Goal: Task Accomplishment & Management: Use online tool/utility

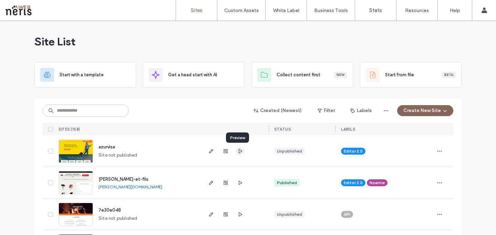
click at [240, 151] on icon "button" at bounding box center [240, 152] width 6 height 6
click at [209, 153] on use "button" at bounding box center [211, 151] width 4 height 4
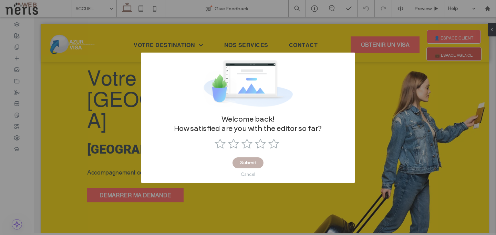
click at [243, 173] on div "Cancel" at bounding box center [248, 174] width 14 height 5
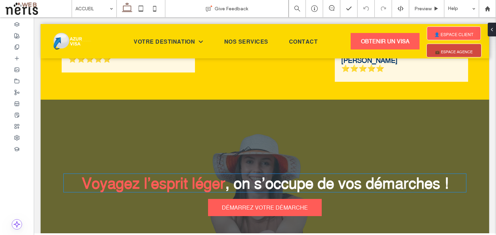
scroll to position [1589, 0]
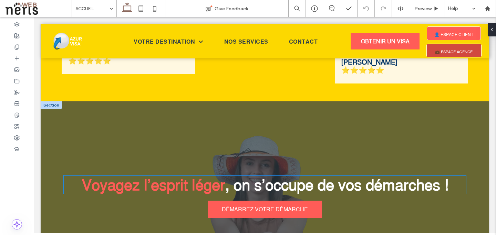
click at [225, 176] on span ", on s’occupe de vos démarches !" at bounding box center [336, 185] width 223 height 18
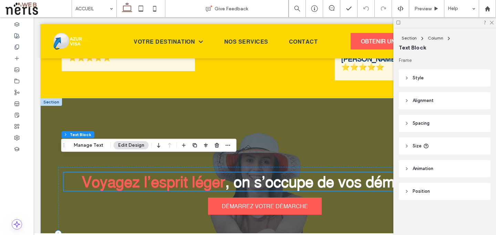
click at [222, 173] on div "Voyagez l’esprit léger , on s’occupe de vos démarches !" at bounding box center [265, 182] width 402 height 18
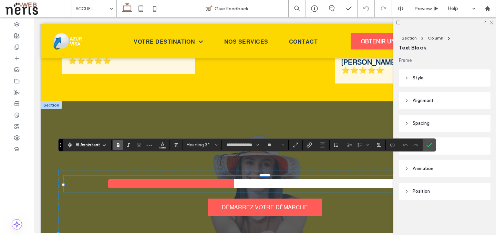
click at [235, 177] on span "**********" at bounding box center [328, 184] width 187 height 15
drag, startPoint x: 225, startPoint y: 169, endPoint x: 219, endPoint y: 170, distance: 6.2
click at [219, 176] on h3 "**********" at bounding box center [265, 184] width 402 height 16
click at [164, 145] on icon "Color" at bounding box center [163, 145] width 6 height 6
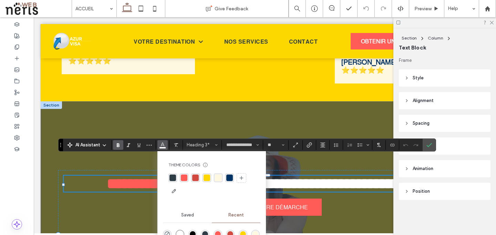
click at [183, 177] on div "rgba(255, 92, 87, 1)" at bounding box center [184, 178] width 7 height 7
click at [183, 180] on div "rgba(255, 92, 87, 1)" at bounding box center [184, 178] width 7 height 7
click at [297, 208] on div "**********" at bounding box center [264, 236] width 413 height 132
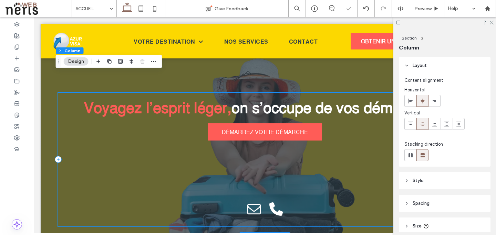
scroll to position [1668, 0]
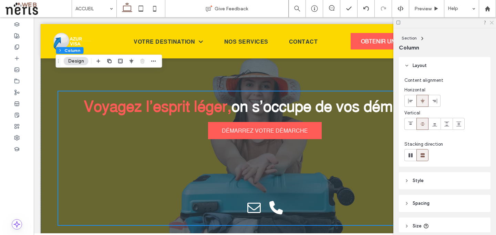
click at [490, 21] on icon at bounding box center [491, 22] width 4 height 4
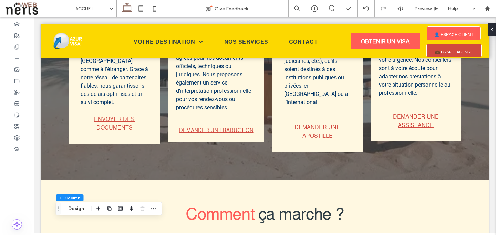
scroll to position [0, 0]
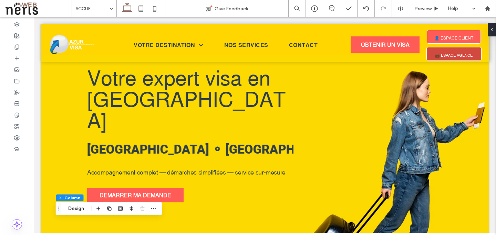
click at [20, 9] on span at bounding box center [38, 9] width 66 height 14
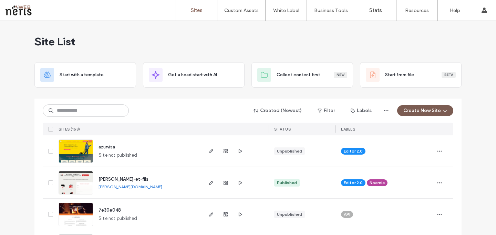
click at [442, 113] on icon "button" at bounding box center [445, 111] width 6 height 6
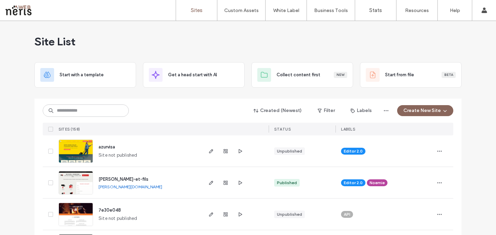
click at [414, 157] on div "Editor 2.0" at bounding box center [384, 151] width 86 height 15
click at [161, 165] on div "azurvisa Site not published" at bounding box center [147, 151] width 108 height 31
click at [82, 147] on img at bounding box center [76, 163] width 34 height 47
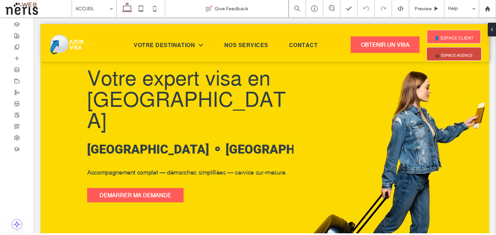
click at [153, 8] on icon at bounding box center [155, 9] width 14 height 14
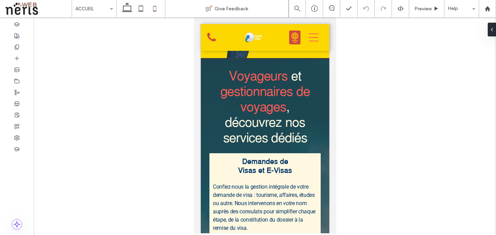
scroll to position [299, 0]
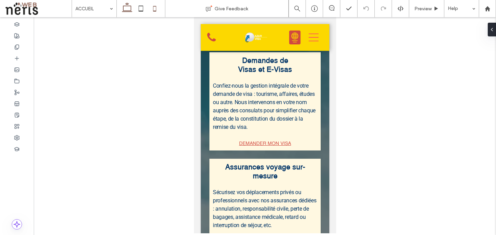
drag, startPoint x: 124, startPoint y: 7, endPoint x: 124, endPoint y: 11, distance: 4.5
click at [124, 7] on icon at bounding box center [127, 9] width 14 height 14
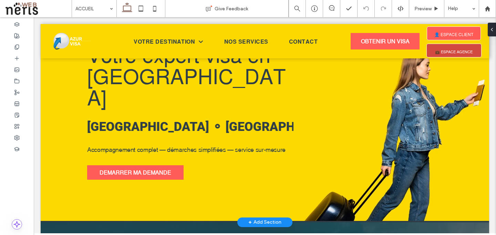
scroll to position [0, 0]
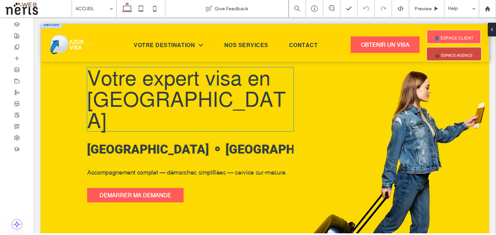
click at [189, 85] on span "Votre expert visa en Provence-Côte d’Azur" at bounding box center [186, 98] width 199 height 67
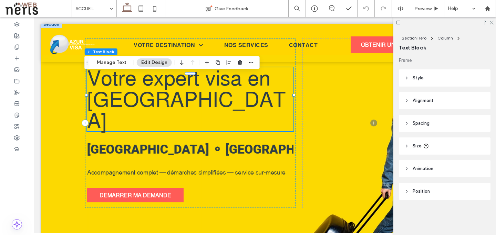
click at [189, 85] on div "Votre expert visa en Provence-Côte d’Azur" at bounding box center [190, 99] width 206 height 64
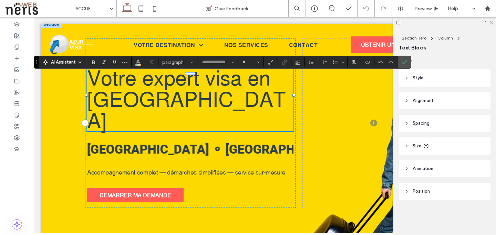
type input "**********"
type input "**"
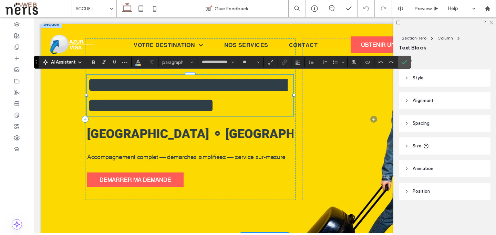
click at [189, 85] on span "**********" at bounding box center [186, 95] width 198 height 41
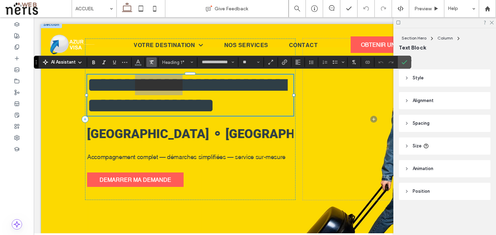
click at [148, 62] on label "Clear Format" at bounding box center [151, 62] width 10 height 10
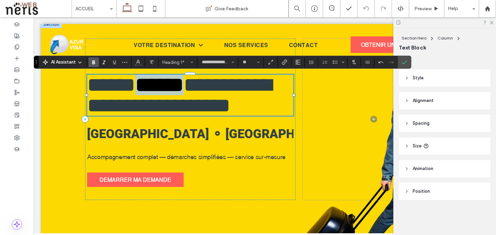
type input "**********"
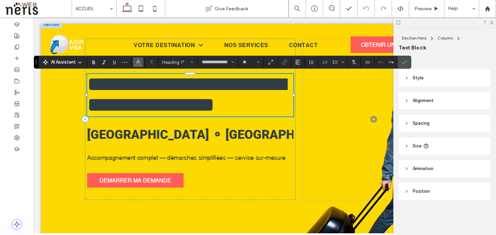
click at [139, 62] on use "Color" at bounding box center [138, 62] width 4 height 4
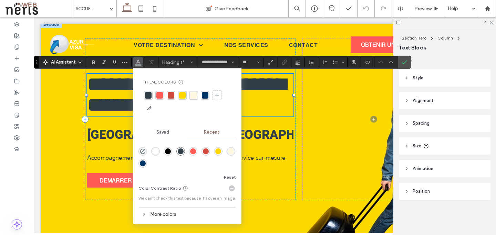
click at [175, 214] on div "More colors" at bounding box center [186, 214] width 97 height 9
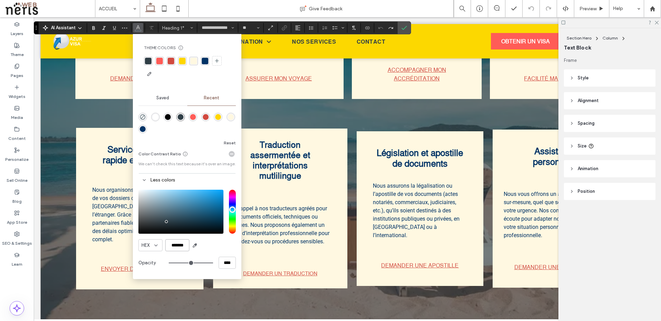
click at [179, 235] on input "*******" at bounding box center [177, 246] width 24 height 12
click at [181, 235] on input "*******" at bounding box center [177, 246] width 24 height 12
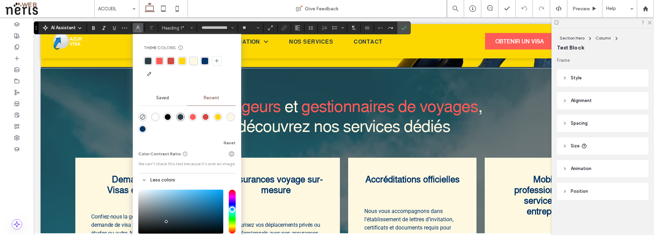
scroll to position [194, 0]
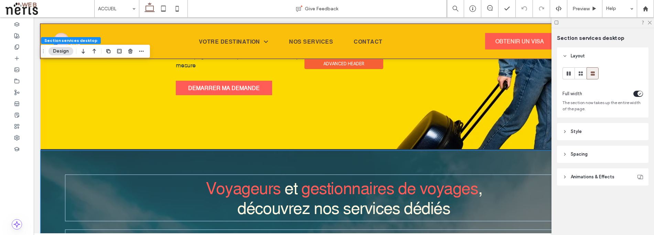
scroll to position [0, 0]
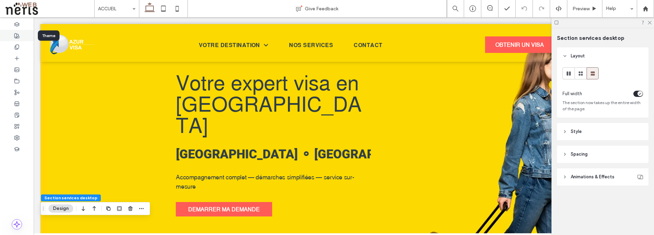
click at [19, 37] on use at bounding box center [16, 35] width 5 height 5
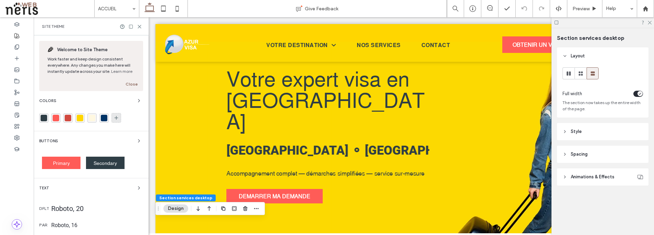
click at [119, 119] on icon at bounding box center [117, 118] width 6 height 6
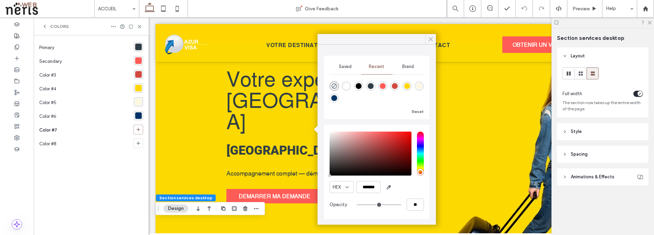
click at [433, 36] on span at bounding box center [431, 39] width 6 height 10
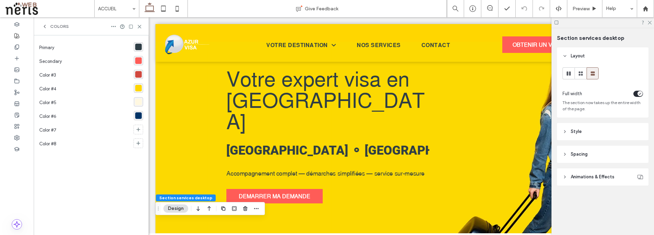
click at [139, 88] on div "rgba(255, 214, 0, 1)" at bounding box center [138, 88] width 7 height 7
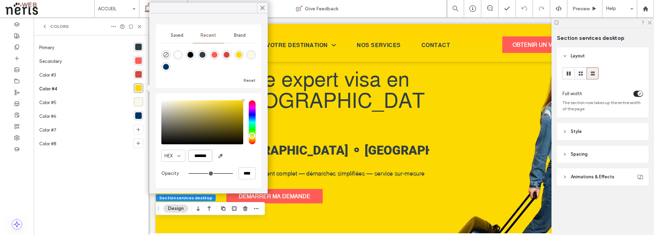
click at [201, 157] on input "*******" at bounding box center [200, 156] width 24 height 12
click at [263, 9] on icon at bounding box center [262, 8] width 6 height 6
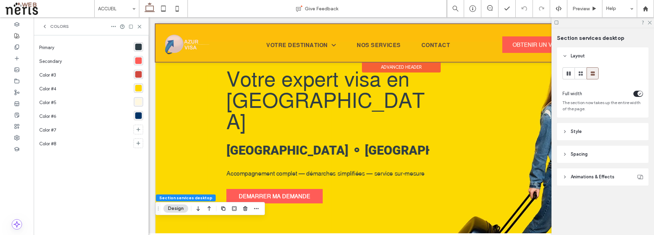
click at [178, 41] on div at bounding box center [402, 43] width 492 height 38
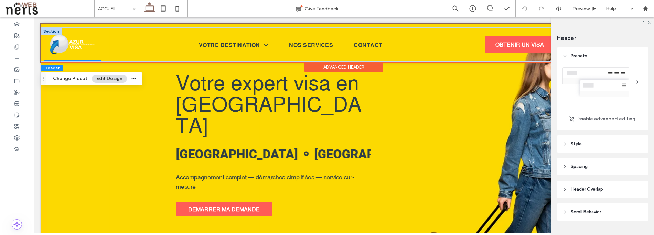
click at [78, 39] on img at bounding box center [72, 45] width 57 height 32
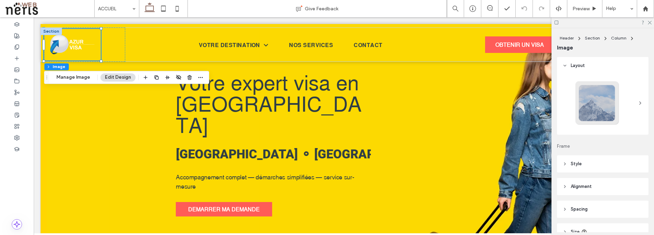
drag, startPoint x: 47, startPoint y: 53, endPoint x: 82, endPoint y: 73, distance: 39.9
click at [82, 73] on div "Header Section Column Image Manage Image Edit Design" at bounding box center [126, 77] width 165 height 13
click at [82, 75] on button "Manage Image" at bounding box center [73, 77] width 43 height 8
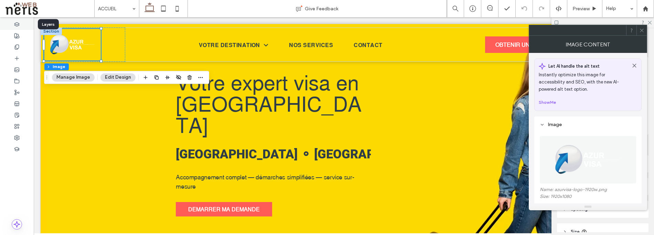
click at [18, 24] on icon at bounding box center [17, 25] width 6 height 6
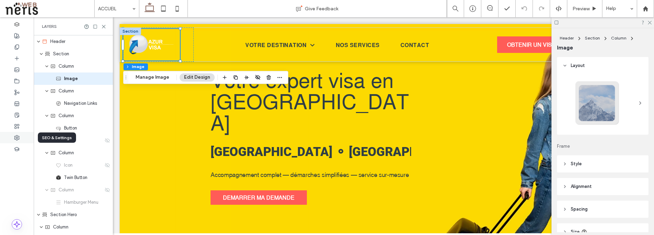
click at [15, 136] on use at bounding box center [16, 138] width 5 height 5
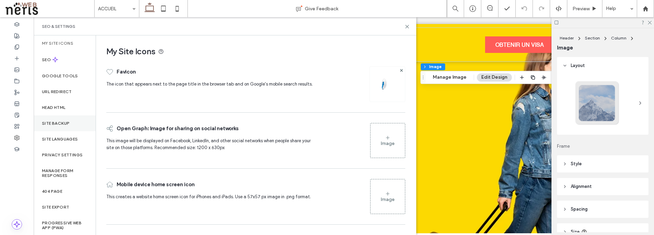
scroll to position [1, 0]
click at [64, 39] on div "My Site Icons" at bounding box center [65, 43] width 62 height 16
click at [64, 41] on label "My Site Icons" at bounding box center [57, 42] width 31 height 5
click at [17, 83] on use at bounding box center [17, 81] width 4 height 4
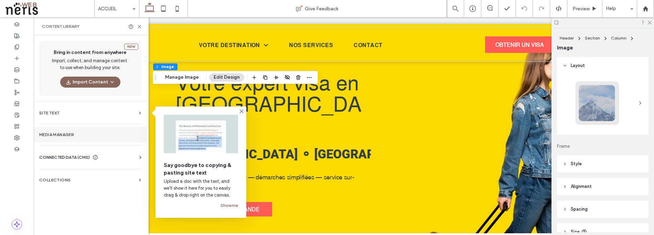
click at [111, 140] on section "Media Manager" at bounding box center [90, 135] width 113 height 16
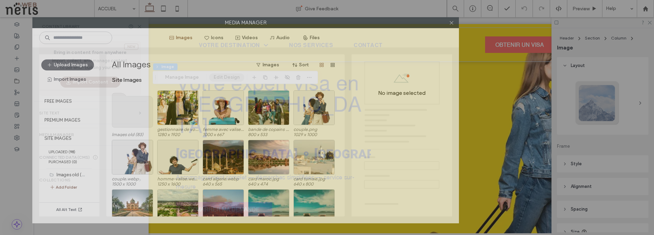
drag, startPoint x: 440, startPoint y: 18, endPoint x: 371, endPoint y: 20, distance: 68.5
click at [371, 20] on label "Media Manager" at bounding box center [246, 23] width 426 height 10
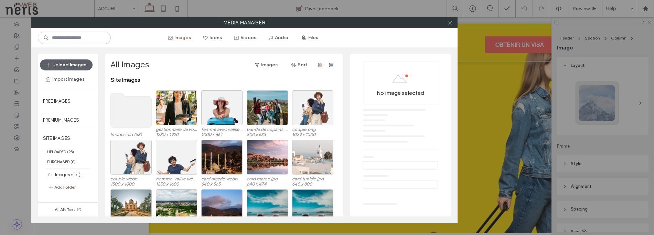
click at [451, 21] on use at bounding box center [449, 22] width 3 height 3
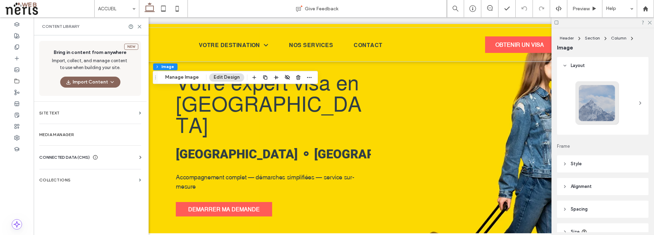
click at [68, 155] on span "CONNECTED DATA (CMS)" at bounding box center [64, 157] width 51 height 7
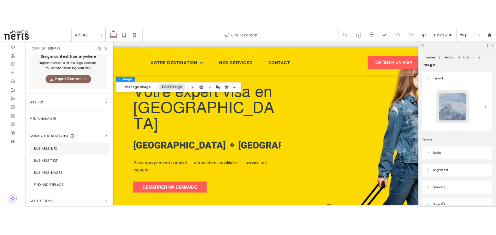
scroll to position [18, 0]
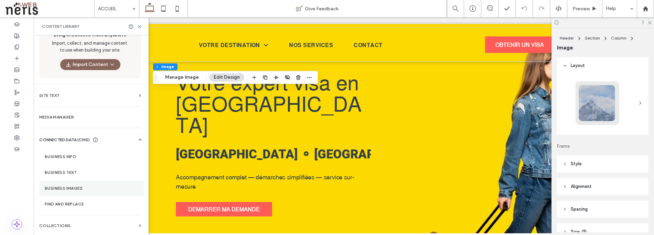
click at [74, 185] on section "Business Images" at bounding box center [91, 189] width 105 height 16
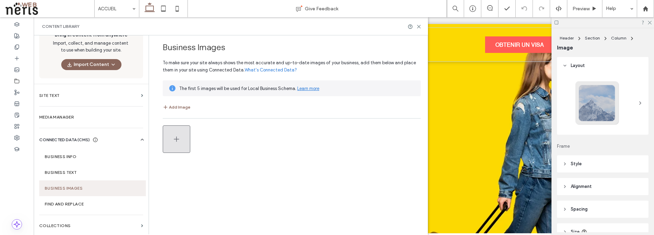
click at [182, 138] on button "button" at bounding box center [177, 140] width 28 height 28
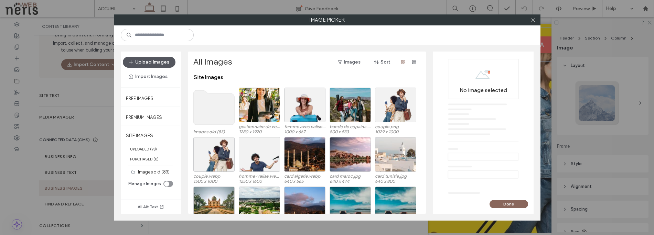
click at [163, 61] on button "Upload Images" at bounding box center [149, 62] width 53 height 11
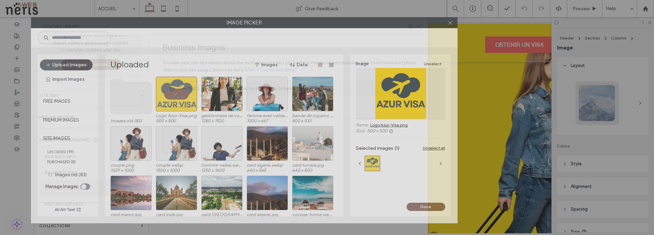
drag, startPoint x: 411, startPoint y: 20, endPoint x: 328, endPoint y: 5, distance: 84.3
click at [328, 5] on div "Image Picker Upload Images Import Images Free Images Premium Images SITE IMAGES…" at bounding box center [327, 117] width 654 height 235
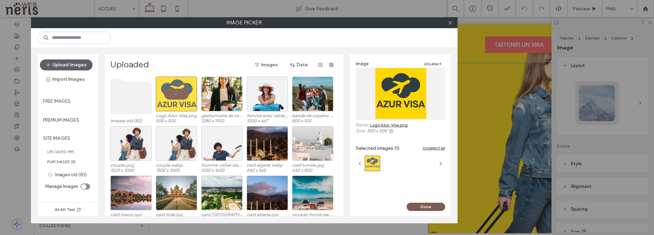
click at [434, 205] on button "Done" at bounding box center [426, 207] width 39 height 8
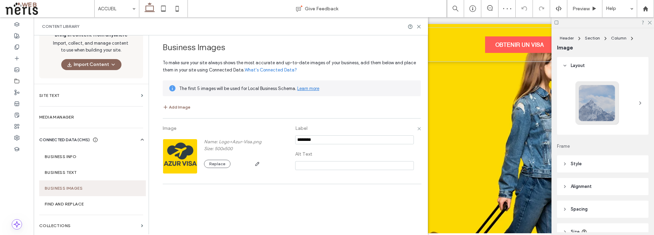
click at [328, 145] on section at bounding box center [354, 142] width 119 height 14
drag, startPoint x: 327, startPoint y: 141, endPoint x: 290, endPoint y: 132, distance: 37.8
click at [290, 132] on div "Image Name: Logo+Azur-Visa.png Size: 500x500 Replace Label Alt Text" at bounding box center [292, 151] width 258 height 59
type input "**********"
click at [315, 165] on input at bounding box center [354, 165] width 119 height 9
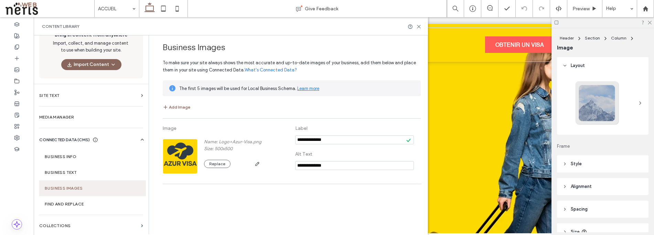
click at [344, 208] on div "**********" at bounding box center [289, 134] width 275 height 199
click at [325, 168] on input "**********" at bounding box center [354, 165] width 119 height 9
type input "**********"
click at [350, 199] on div "**********" at bounding box center [289, 134] width 275 height 199
click at [95, 205] on label "Find and Replace" at bounding box center [93, 204] width 96 height 5
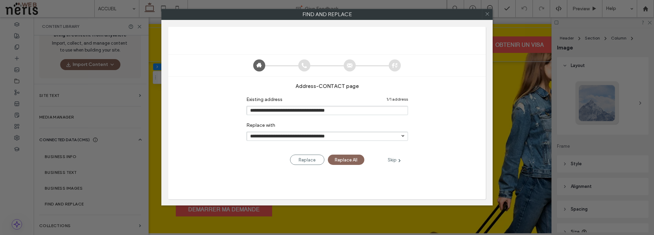
drag, startPoint x: 454, startPoint y: 19, endPoint x: 387, endPoint y: 19, distance: 66.4
click at [387, 19] on div "Find and Replace" at bounding box center [326, 14] width 331 height 11
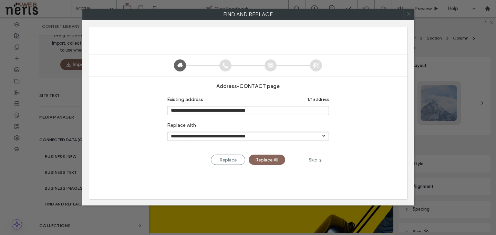
click at [410, 14] on icon at bounding box center [408, 14] width 10 height 10
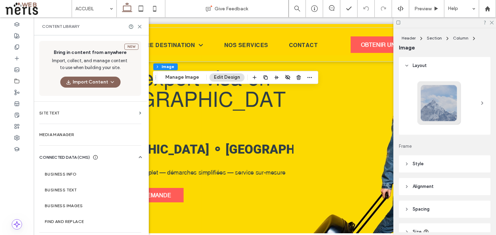
scroll to position [0, 0]
click at [55, 138] on section "Media Manager" at bounding box center [90, 135] width 113 height 16
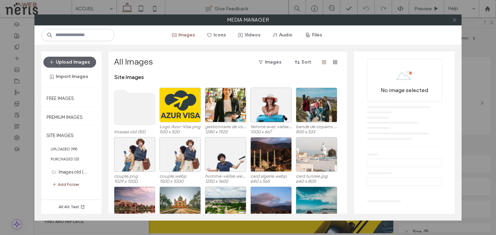
click at [455, 19] on icon at bounding box center [453, 20] width 5 height 5
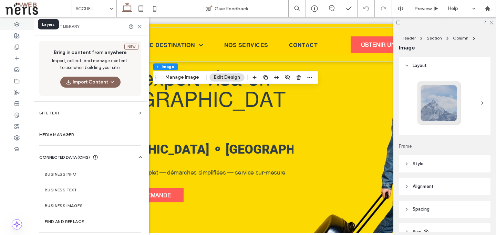
click at [17, 24] on icon at bounding box center [17, 25] width 6 height 6
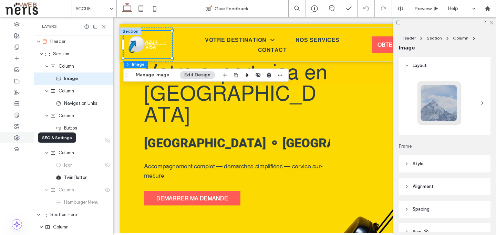
click at [19, 140] on icon at bounding box center [17, 138] width 6 height 6
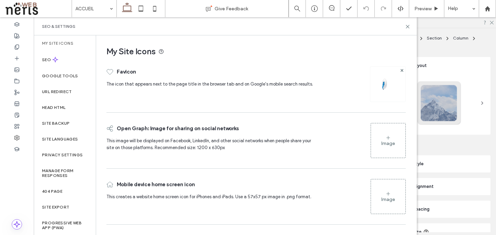
click at [384, 79] on img at bounding box center [387, 84] width 11 height 11
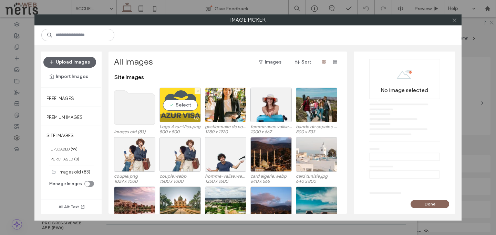
click at [171, 107] on div "Select" at bounding box center [179, 105] width 41 height 35
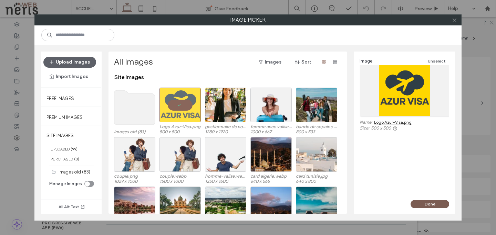
click at [422, 203] on button "Done" at bounding box center [429, 204] width 39 height 8
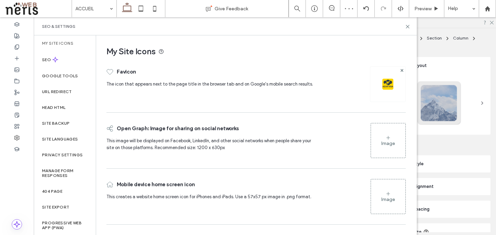
click at [395, 192] on div "Image" at bounding box center [388, 196] width 34 height 33
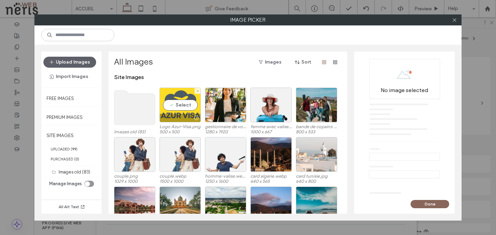
click at [178, 100] on div "Select" at bounding box center [179, 105] width 41 height 35
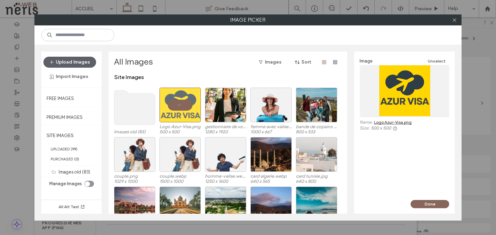
click at [427, 202] on button "Done" at bounding box center [429, 204] width 39 height 8
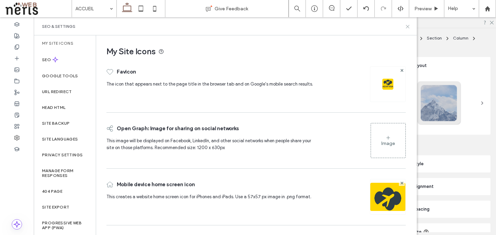
click at [406, 25] on use at bounding box center [407, 26] width 3 height 3
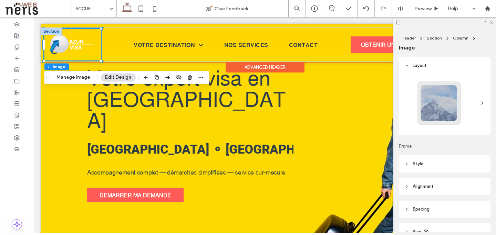
click at [79, 43] on img at bounding box center [72, 45] width 57 height 32
drag, startPoint x: 40, startPoint y: 53, endPoint x: 74, endPoint y: 73, distance: 39.1
click at [74, 73] on div "Header Section Column Image Manage Image Edit Design" at bounding box center [126, 77] width 165 height 13
click at [80, 77] on button "Manage Image" at bounding box center [73, 77] width 43 height 8
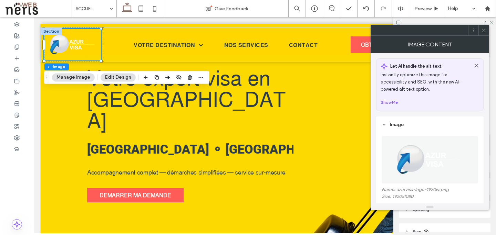
click at [438, 169] on img at bounding box center [429, 159] width 84 height 47
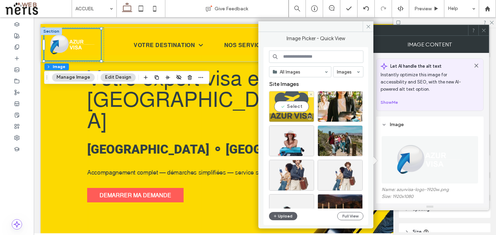
click at [290, 95] on div "Select" at bounding box center [291, 106] width 45 height 31
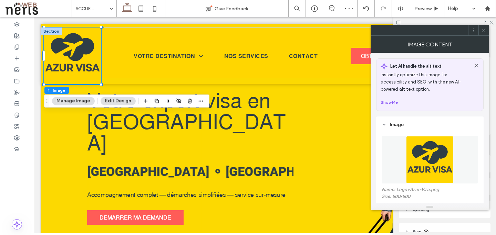
click at [485, 31] on icon at bounding box center [483, 30] width 5 height 5
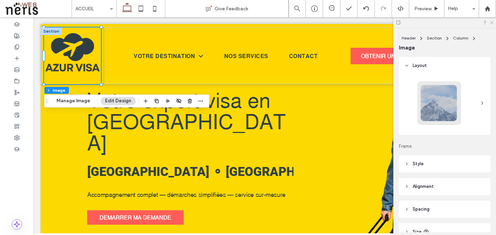
click at [490, 22] on icon at bounding box center [491, 22] width 4 height 4
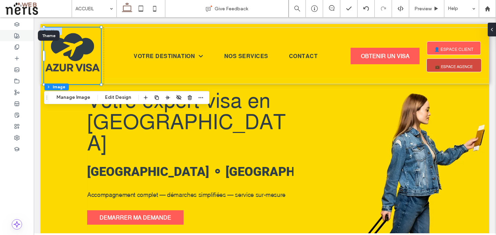
click at [23, 34] on div at bounding box center [17, 35] width 34 height 11
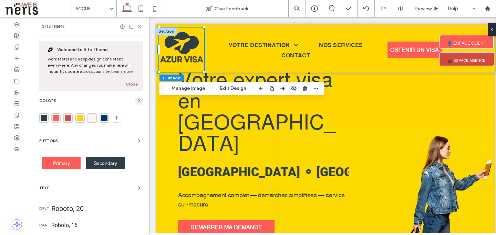
click at [135, 98] on span "button" at bounding box center [139, 101] width 8 height 8
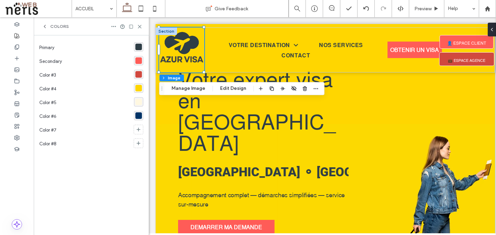
click at [136, 49] on div "rgba(47, 62, 70, 1)" at bounding box center [138, 47] width 7 height 7
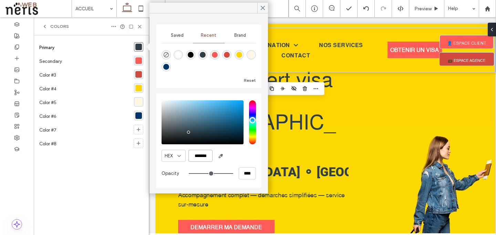
click at [198, 156] on input "*******" at bounding box center [200, 156] width 24 height 12
paste input "*"
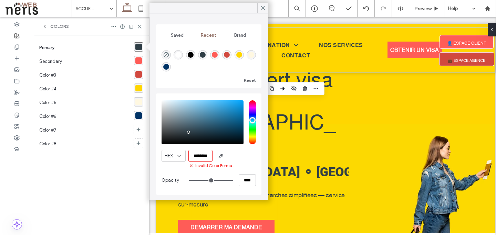
click at [193, 156] on input "********" at bounding box center [200, 156] width 24 height 12
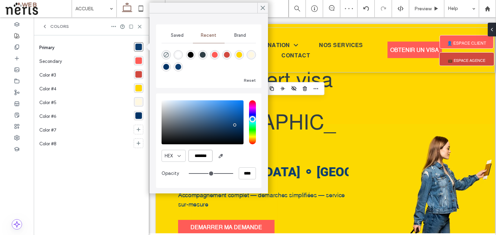
type input "*******"
click at [234, 164] on div "HEX ******* Opacity ****" at bounding box center [208, 141] width 94 height 88
click at [258, 9] on div at bounding box center [262, 8] width 11 height 10
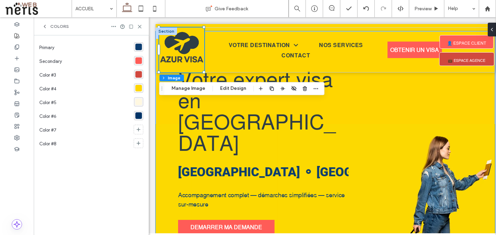
click at [164, 152] on div "Votre expert visa en Provence-Côte d’Azur Tunisie ⚬ Inde ⚬ Cameroun ⚬ Arabie Sa…" at bounding box center [325, 149] width 339 height 236
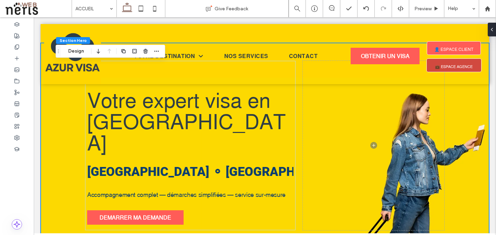
click at [58, 174] on div "Votre expert visa en Provence-Côte d’Azur Tunisie ⚬ Inde ⚬ Cameroun ⚬ Arabie Sa…" at bounding box center [264, 154] width 413 height 223
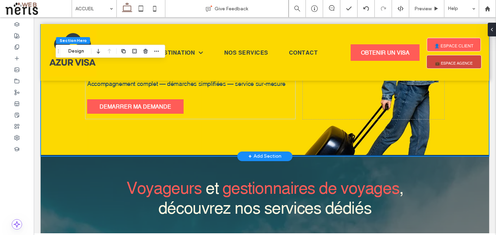
click at [60, 89] on div "Votre expert visa en Provence-Côte d’Azur Tunisie ⚬ Inde ⚬ Cameroun ⚬ Arabie Sa…" at bounding box center [264, 43] width 413 height 223
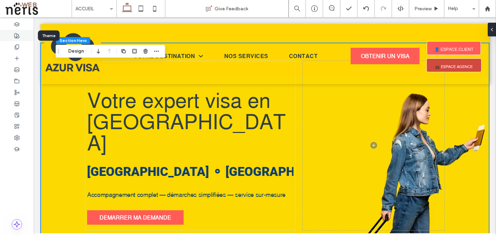
click at [17, 38] on use at bounding box center [16, 35] width 5 height 5
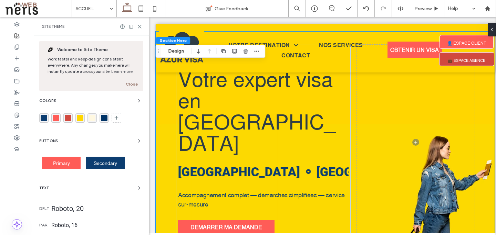
click at [140, 103] on div "Welcome to Site Theme Work faster and keep design consistent everywhere. Any ch…" at bounding box center [91, 216] width 115 height 362
click at [136, 100] on icon "button" at bounding box center [139, 101] width 6 height 6
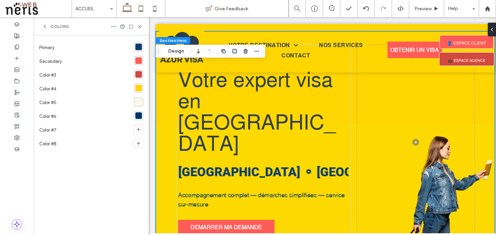
click at [84, 49] on div "Primary" at bounding box center [86, 48] width 95 height 14
click at [139, 47] on div "rgba(12, 61, 112, 1)" at bounding box center [138, 47] width 7 height 7
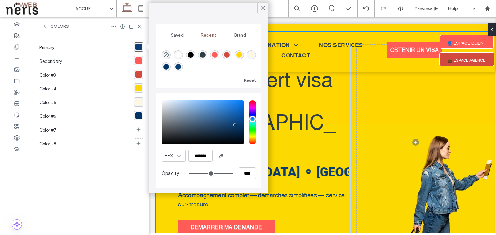
click at [201, 57] on div "rgba(47, 62, 70, 1)" at bounding box center [203, 55] width 6 height 6
type input "*******"
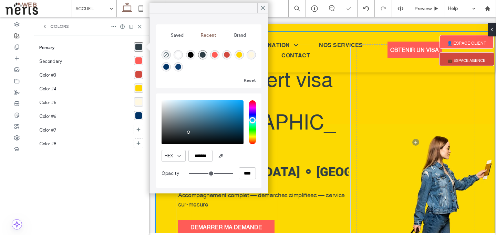
click at [110, 182] on div "Primary Secondary Color #3 Color #4 Color #5 Color #6 Color #7 Color #8" at bounding box center [91, 135] width 104 height 189
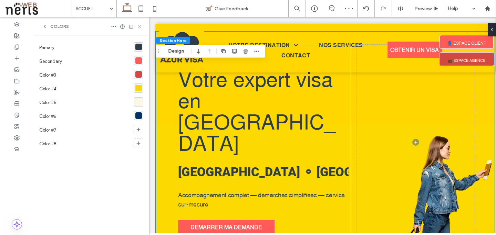
click at [141, 26] on icon at bounding box center [139, 26] width 5 height 5
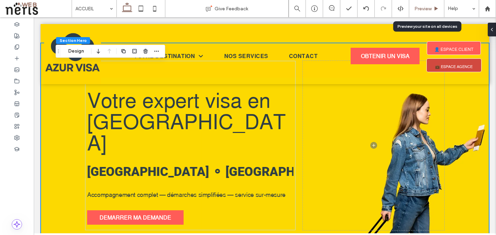
click at [417, 3] on div "Preview" at bounding box center [426, 8] width 35 height 17
click at [419, 11] on span "Preview" at bounding box center [422, 9] width 17 height 6
